Goal: Use online tool/utility: Utilize a website feature to perform a specific function

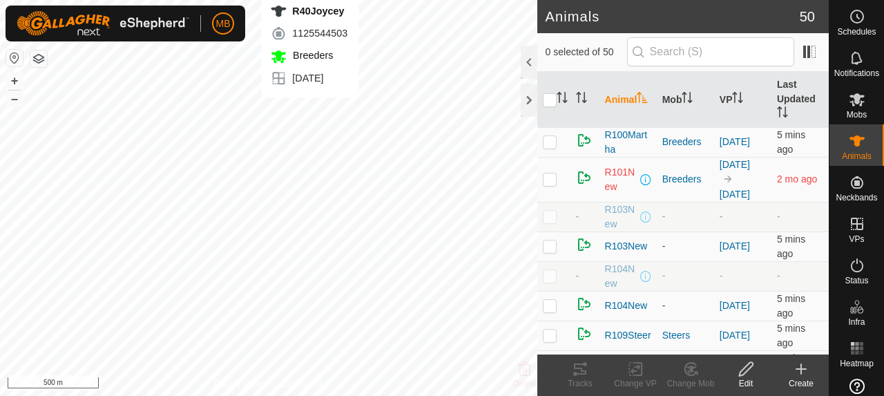
checkbox input "true"
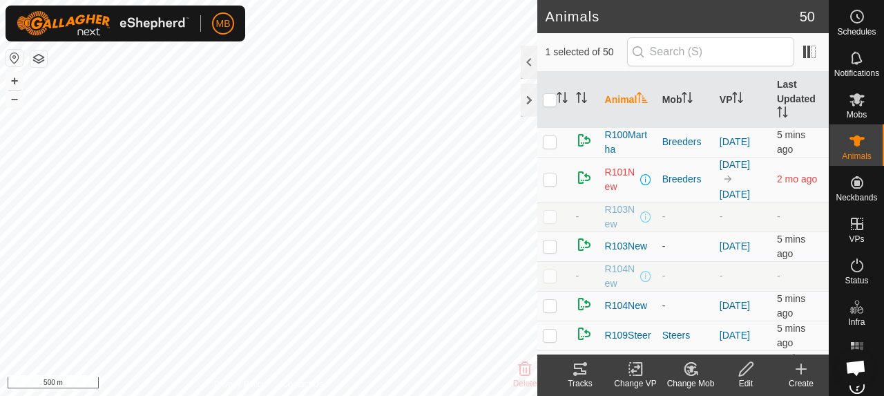
click at [587, 374] on icon at bounding box center [580, 369] width 17 height 17
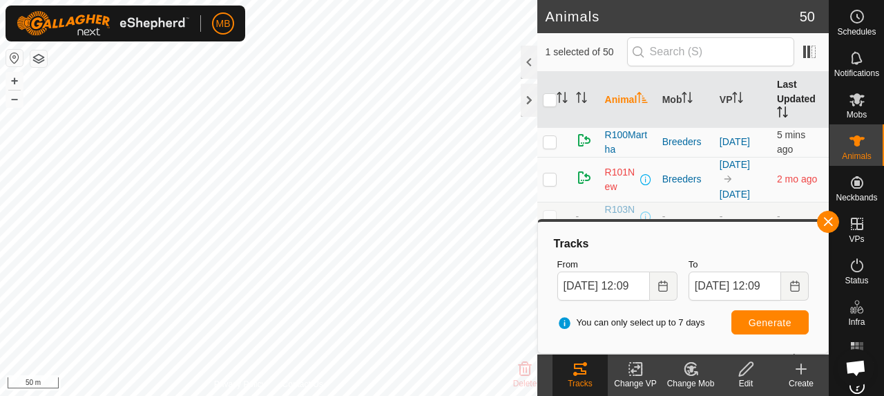
click at [786, 101] on th "Last Updated" at bounding box center [800, 100] width 57 height 56
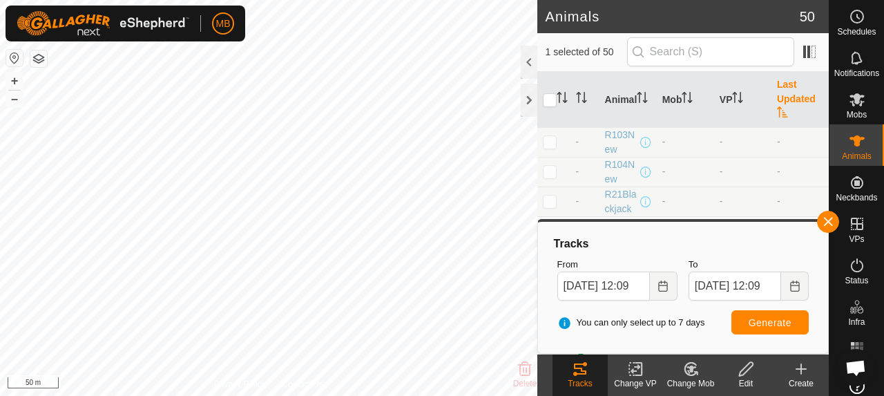
click at [786, 101] on th "Last Updated" at bounding box center [800, 100] width 57 height 56
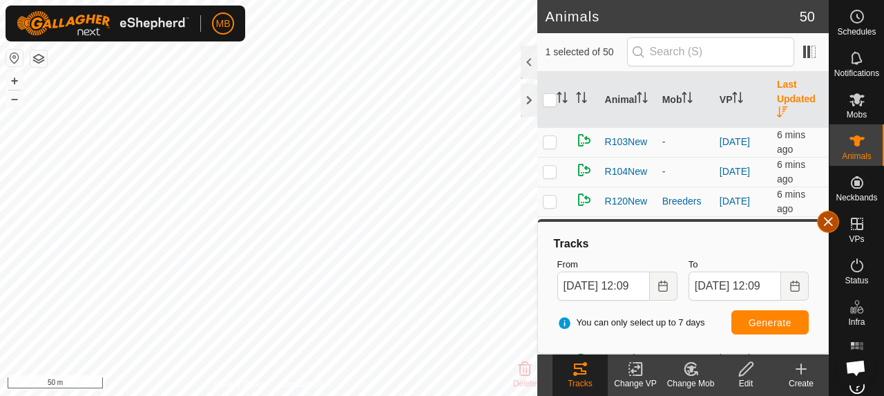
click at [829, 227] on button "button" at bounding box center [828, 222] width 22 height 22
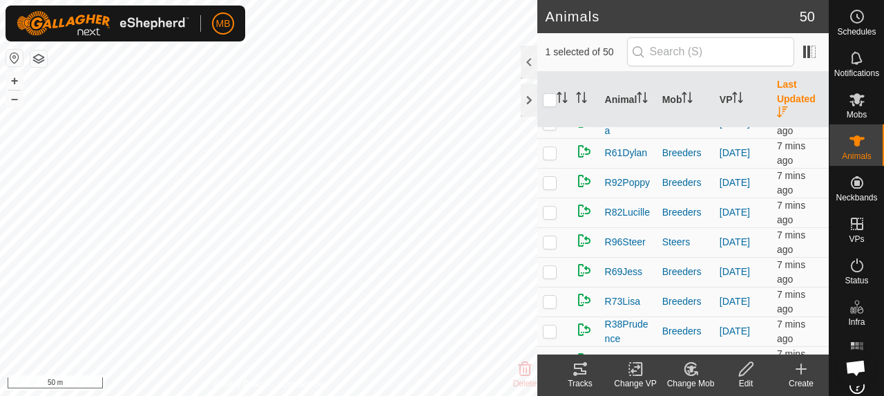
scroll to position [415, 0]
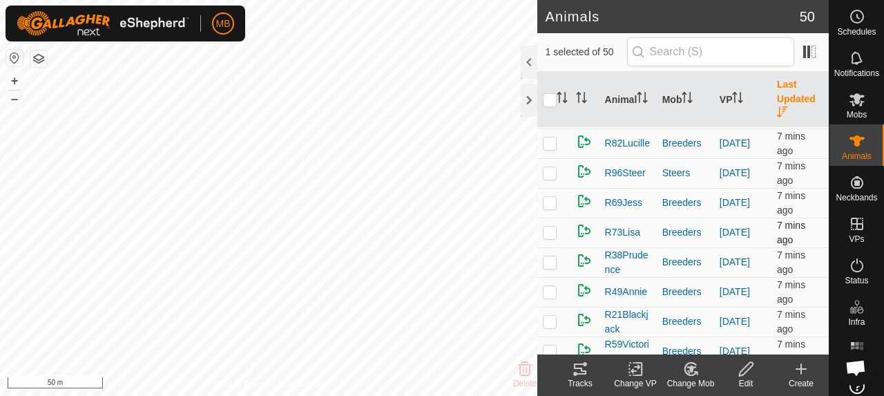
click at [552, 229] on p-checkbox at bounding box center [550, 232] width 14 height 11
checkbox input "true"
click at [586, 379] on div "Tracks" at bounding box center [580, 383] width 55 height 12
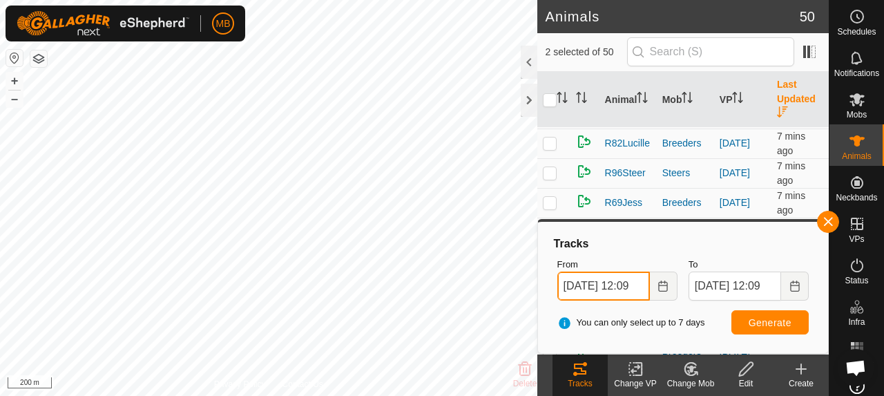
click at [605, 281] on input "15 Sep, 2025 12:09" at bounding box center [604, 286] width 93 height 29
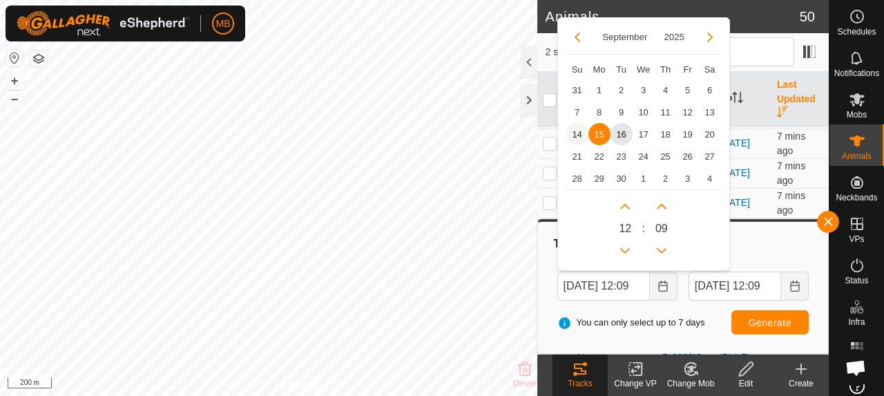
click at [579, 129] on span "14" at bounding box center [578, 134] width 22 height 22
type input "14 Sep, 2025 12:09"
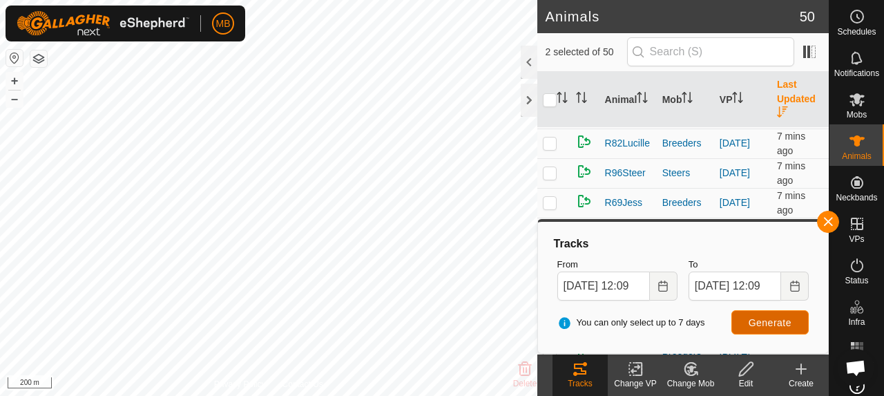
scroll to position [0, 0]
click at [775, 327] on button "Generate" at bounding box center [770, 322] width 77 height 24
click at [836, 220] on button "button" at bounding box center [828, 222] width 22 height 22
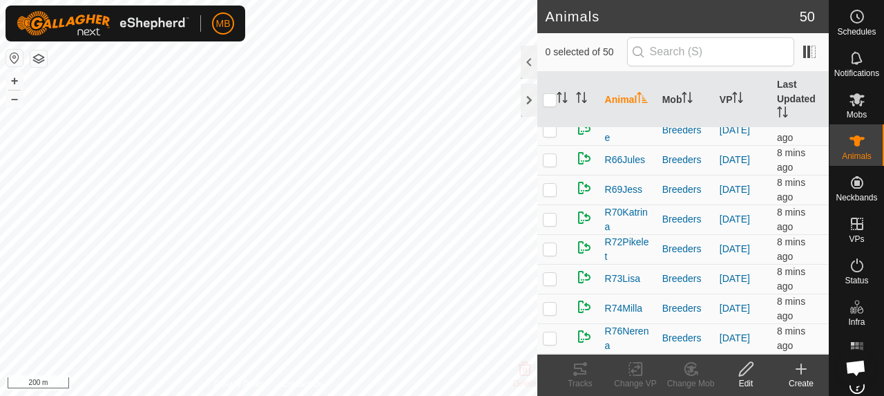
scroll to position [898, 0]
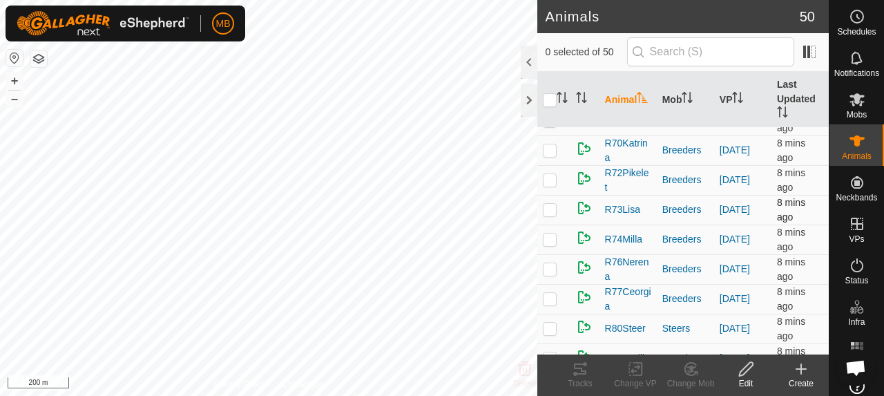
click at [547, 221] on td at bounding box center [554, 210] width 33 height 30
checkbox input "true"
click at [584, 373] on icon at bounding box center [580, 368] width 12 height 11
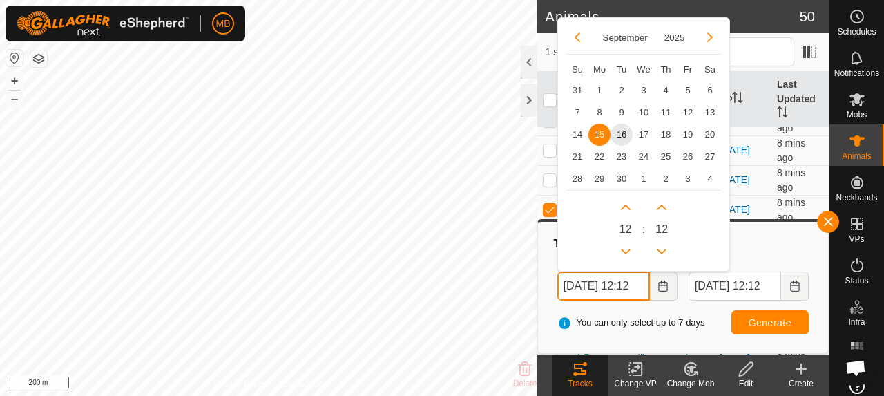
click at [609, 294] on input "[DATE] 12:12" at bounding box center [604, 286] width 93 height 29
click at [598, 109] on span "8" at bounding box center [600, 112] width 22 height 22
type input "[DATE] 12:12"
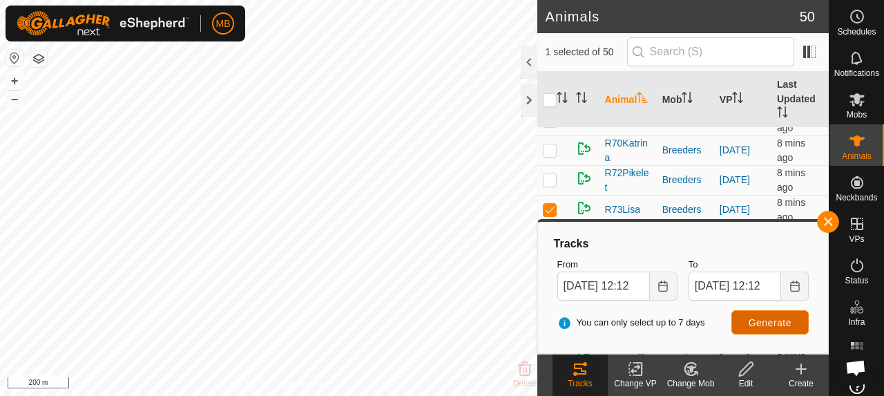
scroll to position [0, 0]
click at [799, 328] on button "Generate" at bounding box center [770, 322] width 77 height 24
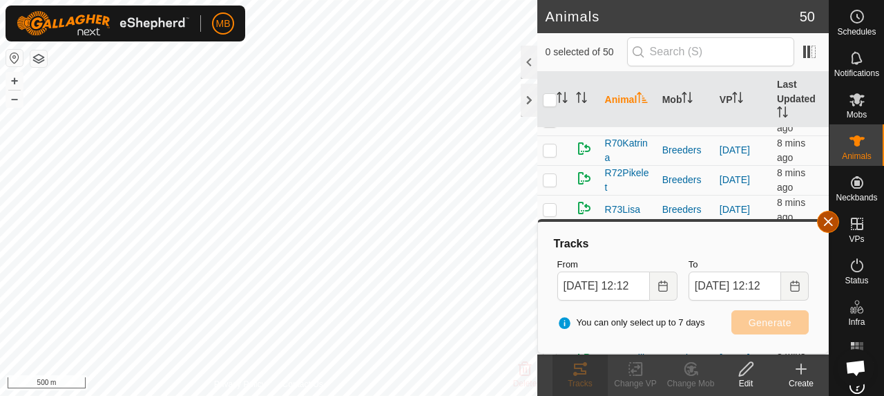
click at [829, 222] on button "button" at bounding box center [828, 222] width 22 height 22
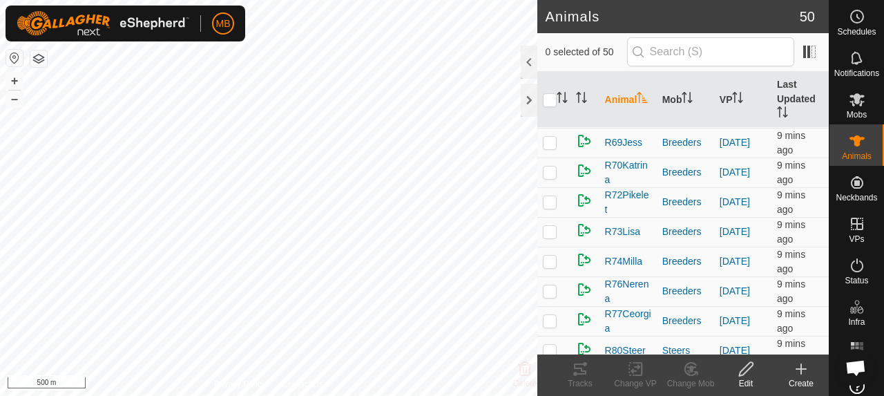
scroll to position [898, 0]
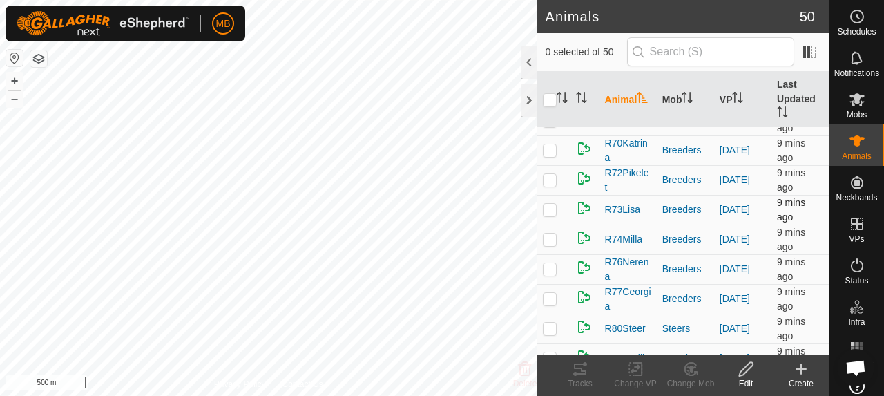
click at [547, 215] on p-checkbox at bounding box center [550, 209] width 14 height 11
click at [586, 374] on icon at bounding box center [580, 368] width 12 height 11
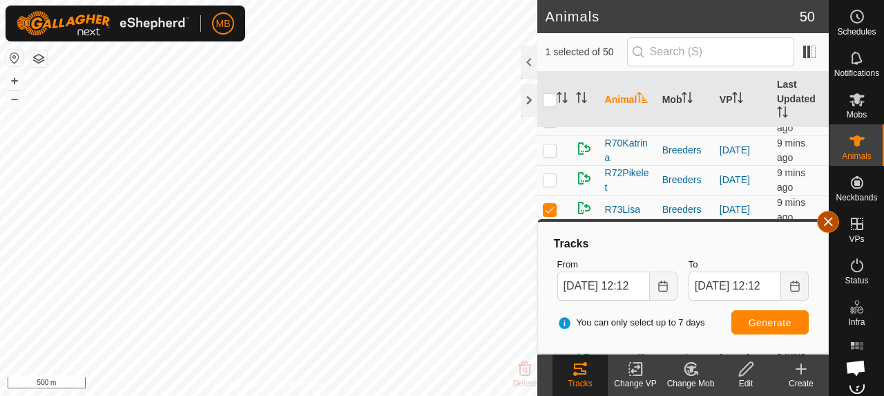
click at [826, 216] on button "button" at bounding box center [828, 222] width 22 height 22
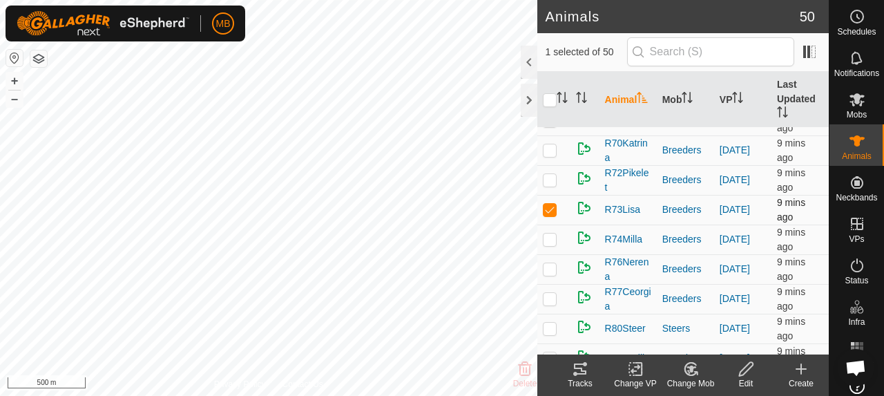
click at [551, 215] on p-checkbox at bounding box center [550, 209] width 14 height 11
checkbox input "false"
click at [529, 109] on div at bounding box center [529, 100] width 17 height 33
